Goal: Find specific page/section

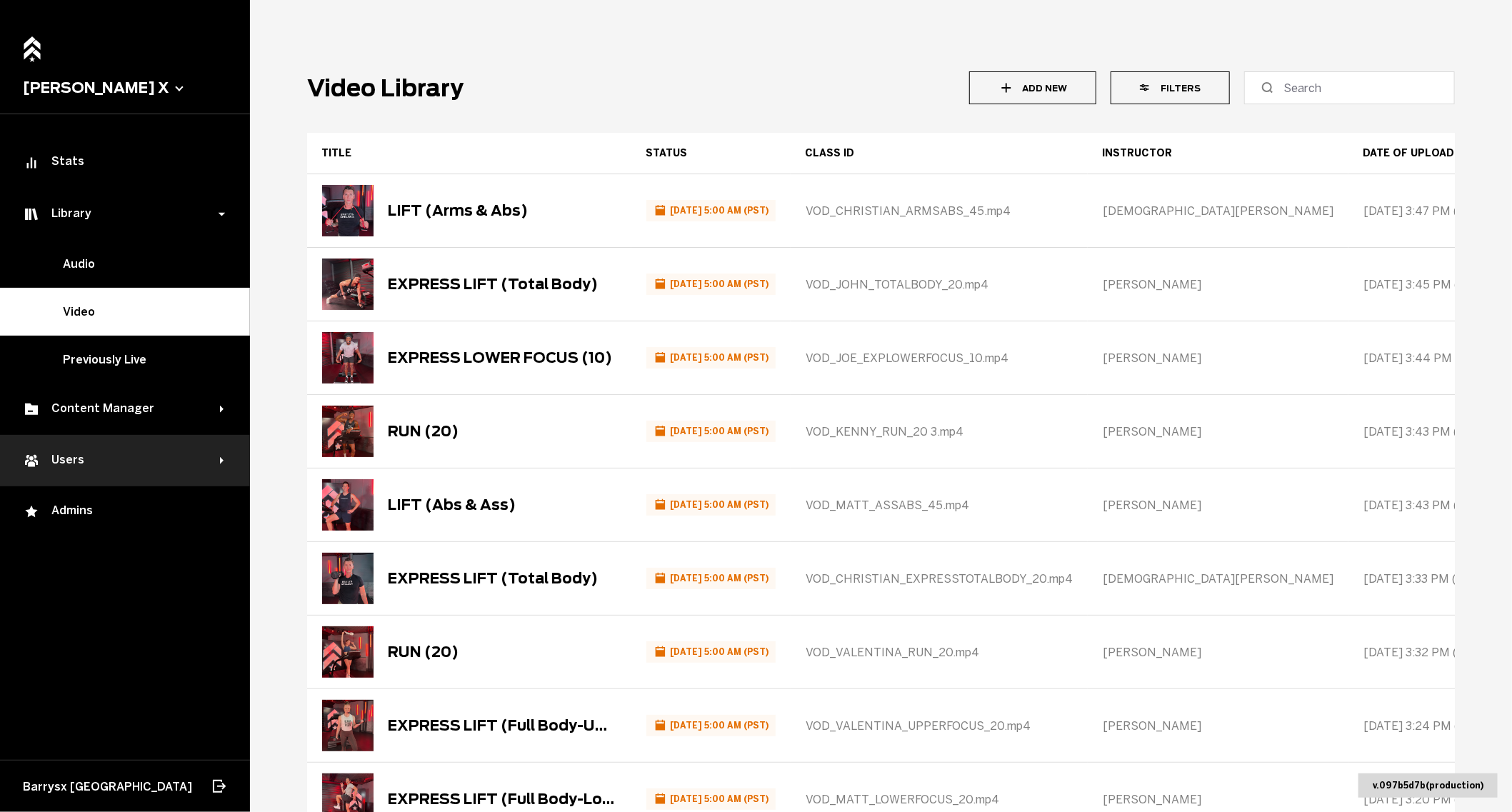
click at [91, 456] on div "Users" at bounding box center [121, 460] width 197 height 17
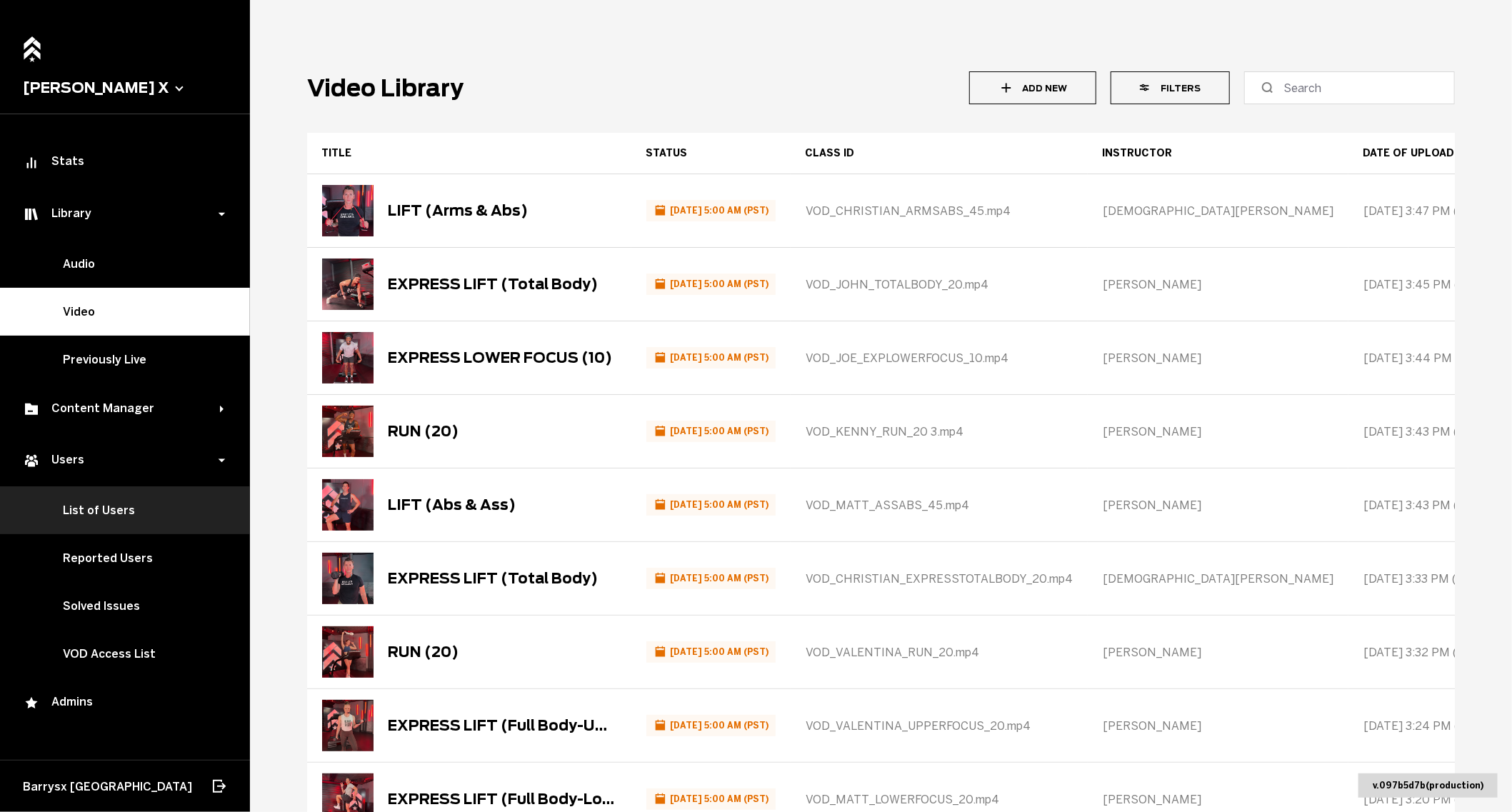
click at [100, 500] on link "List of Users" at bounding box center [125, 510] width 250 height 48
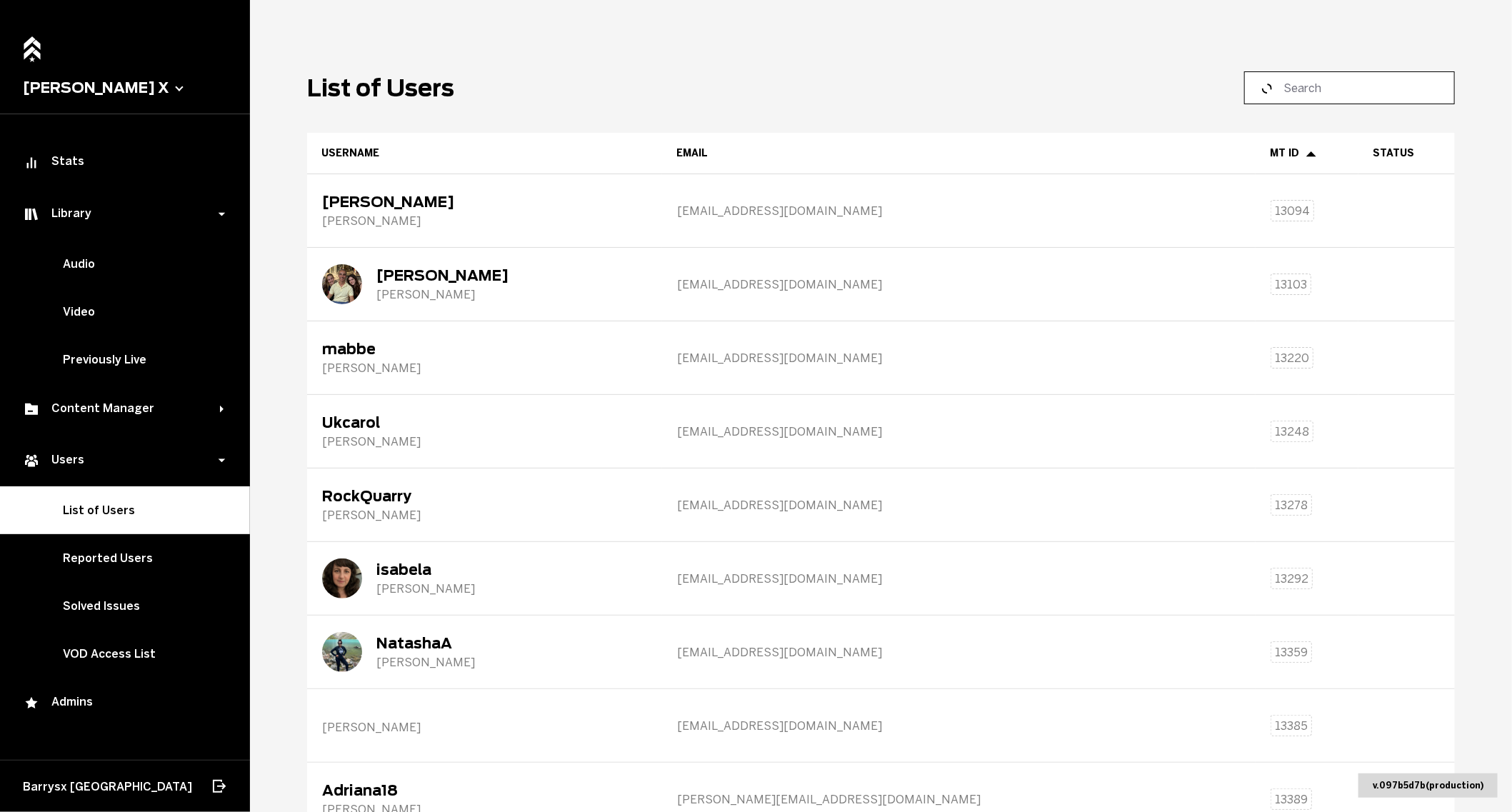
click at [1344, 88] on input at bounding box center [1354, 88] width 142 height 17
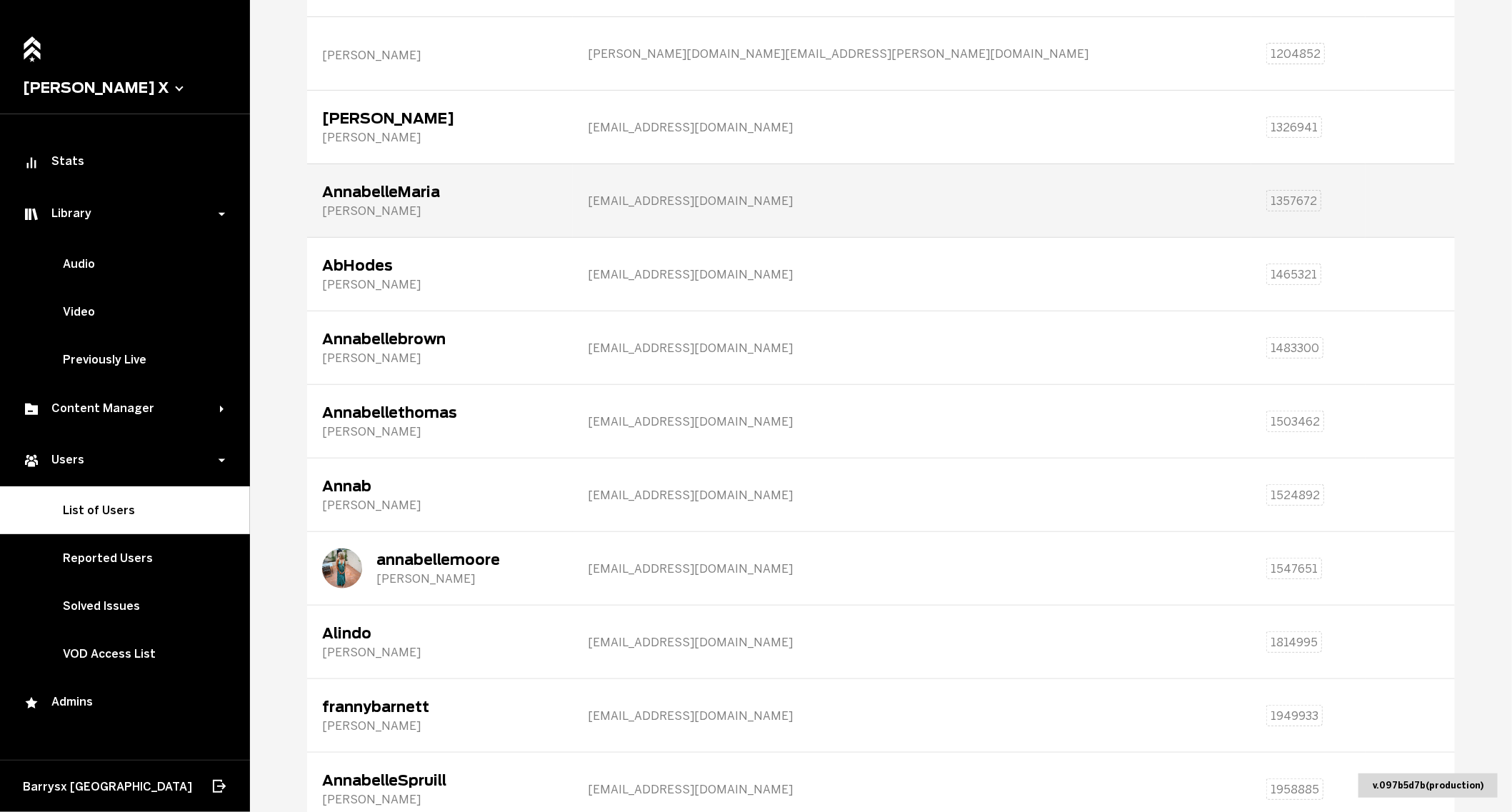
scroll to position [311, 0]
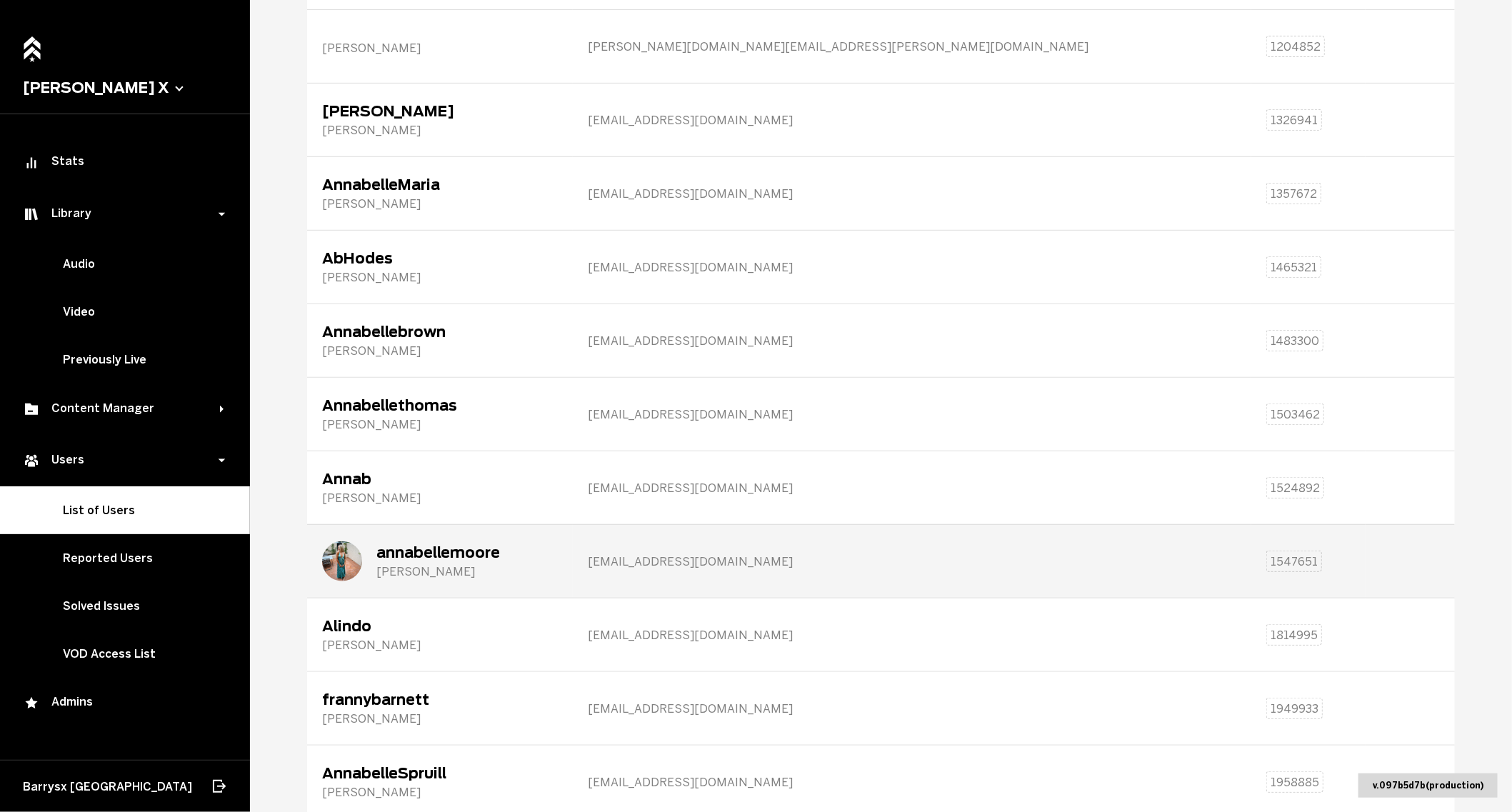
type input "[PERSON_NAME]"
click at [452, 544] on div "annabellemoore" at bounding box center [438, 553] width 124 height 17
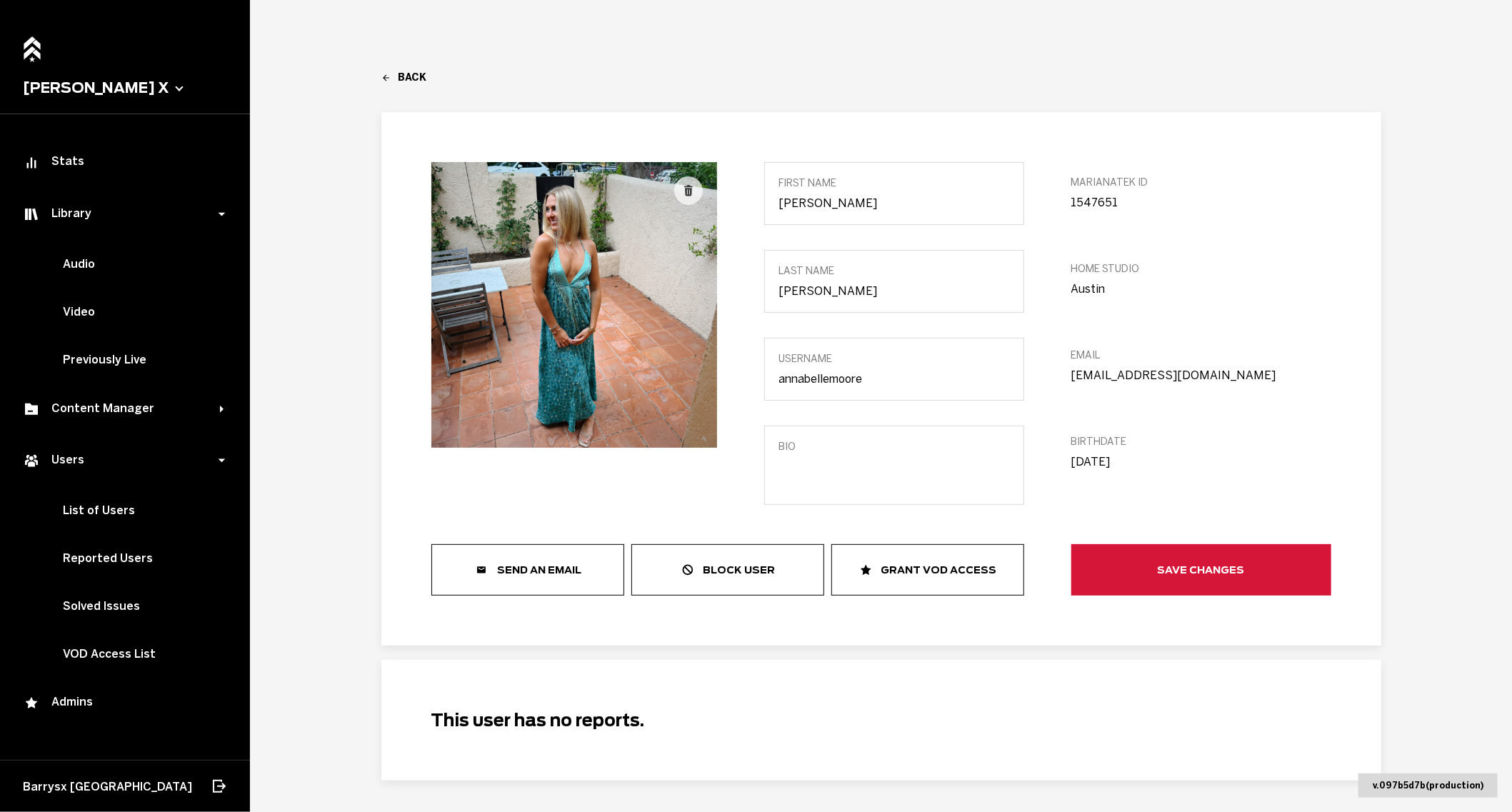
drag, startPoint x: 1271, startPoint y: 380, endPoint x: 1072, endPoint y: 375, distance: 199.1
click at [1072, 375] on input "[EMAIL_ADDRESS][DOMAIN_NAME]" at bounding box center [1202, 375] width 260 height 14
